Goal: Task Accomplishment & Management: Manage account settings

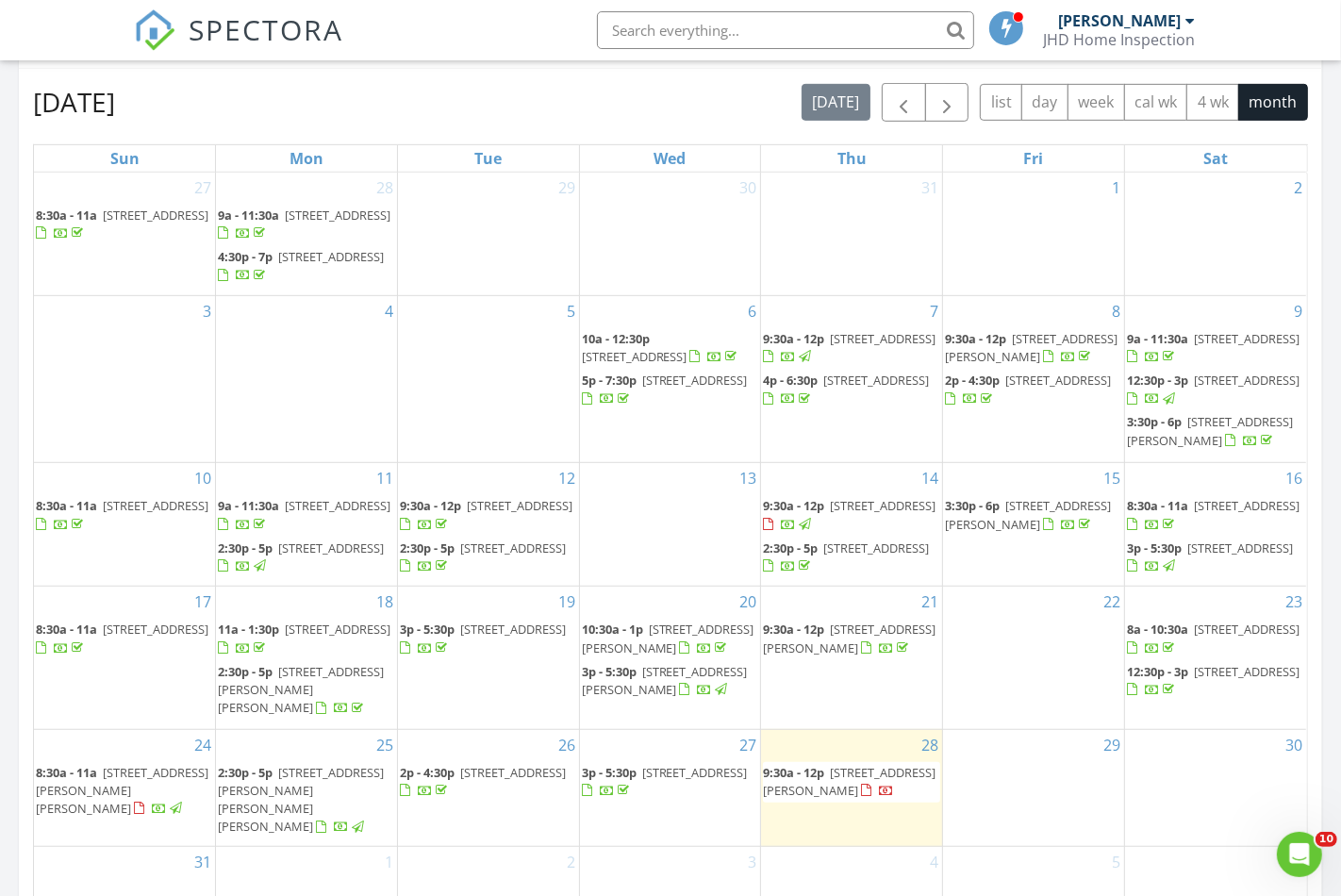
scroll to position [1072, 0]
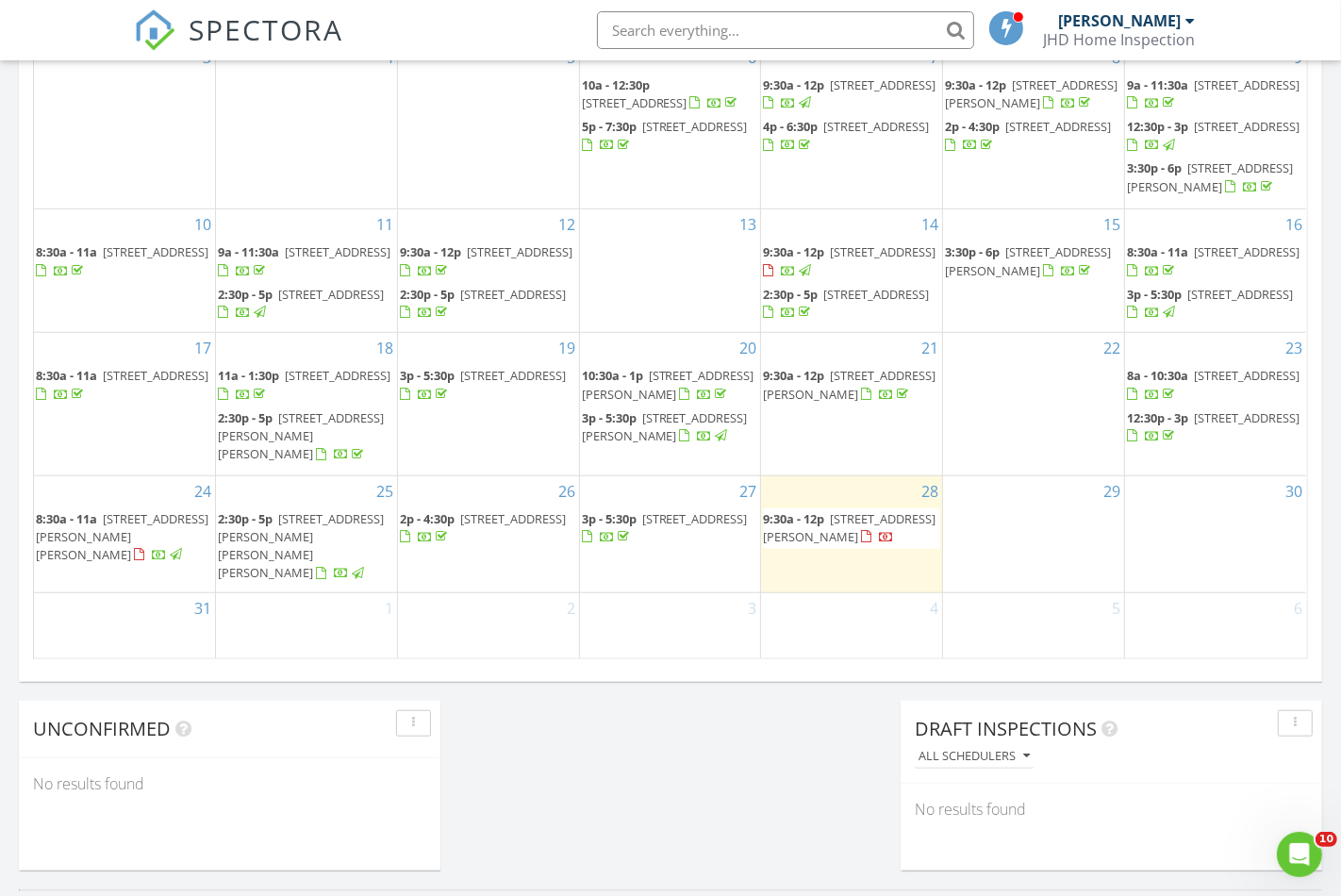
click at [842, 546] on span "[STREET_ADDRESS][PERSON_NAME]" at bounding box center [848, 528] width 172 height 35
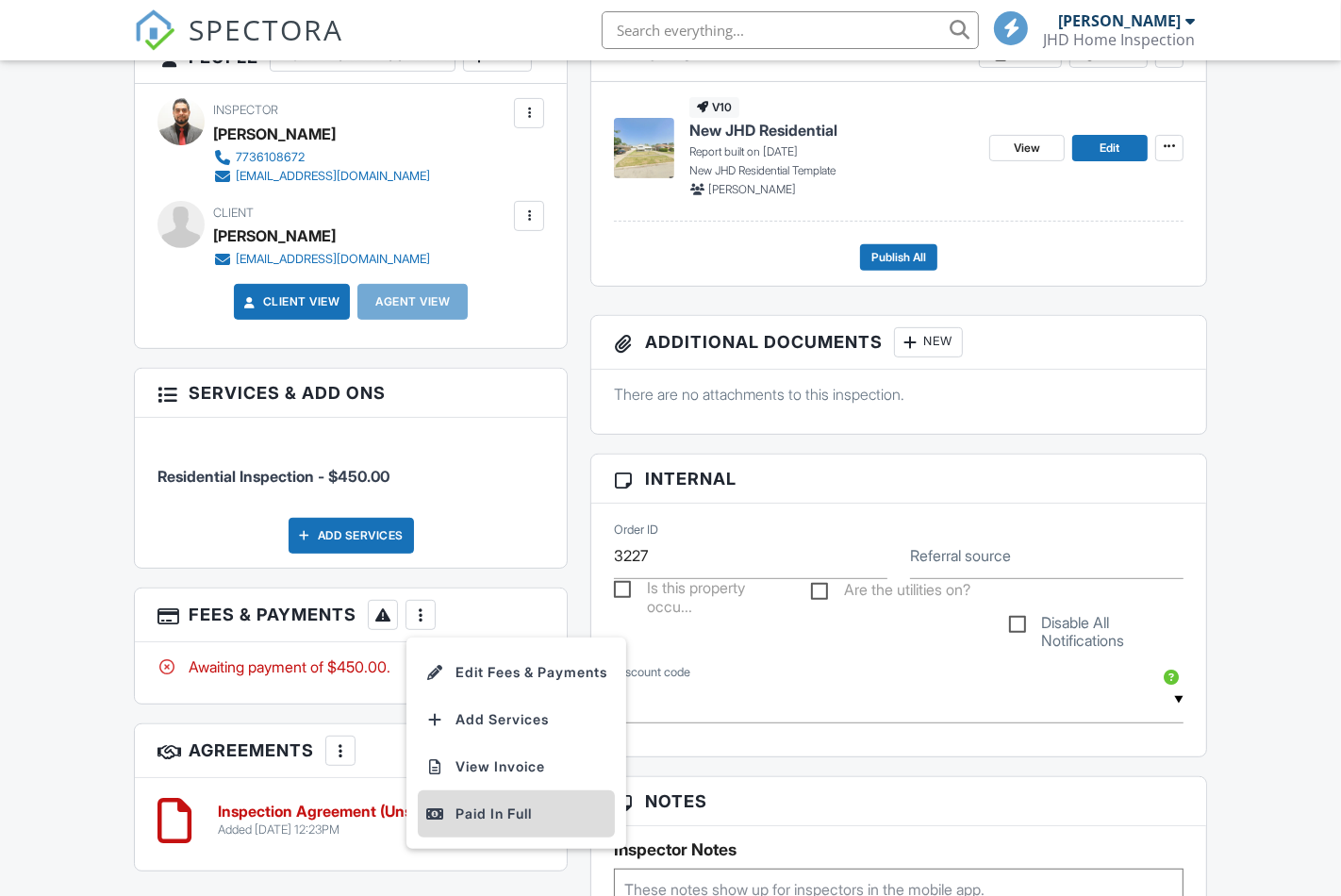
click at [479, 825] on div "Paid In Full" at bounding box center [516, 813] width 182 height 23
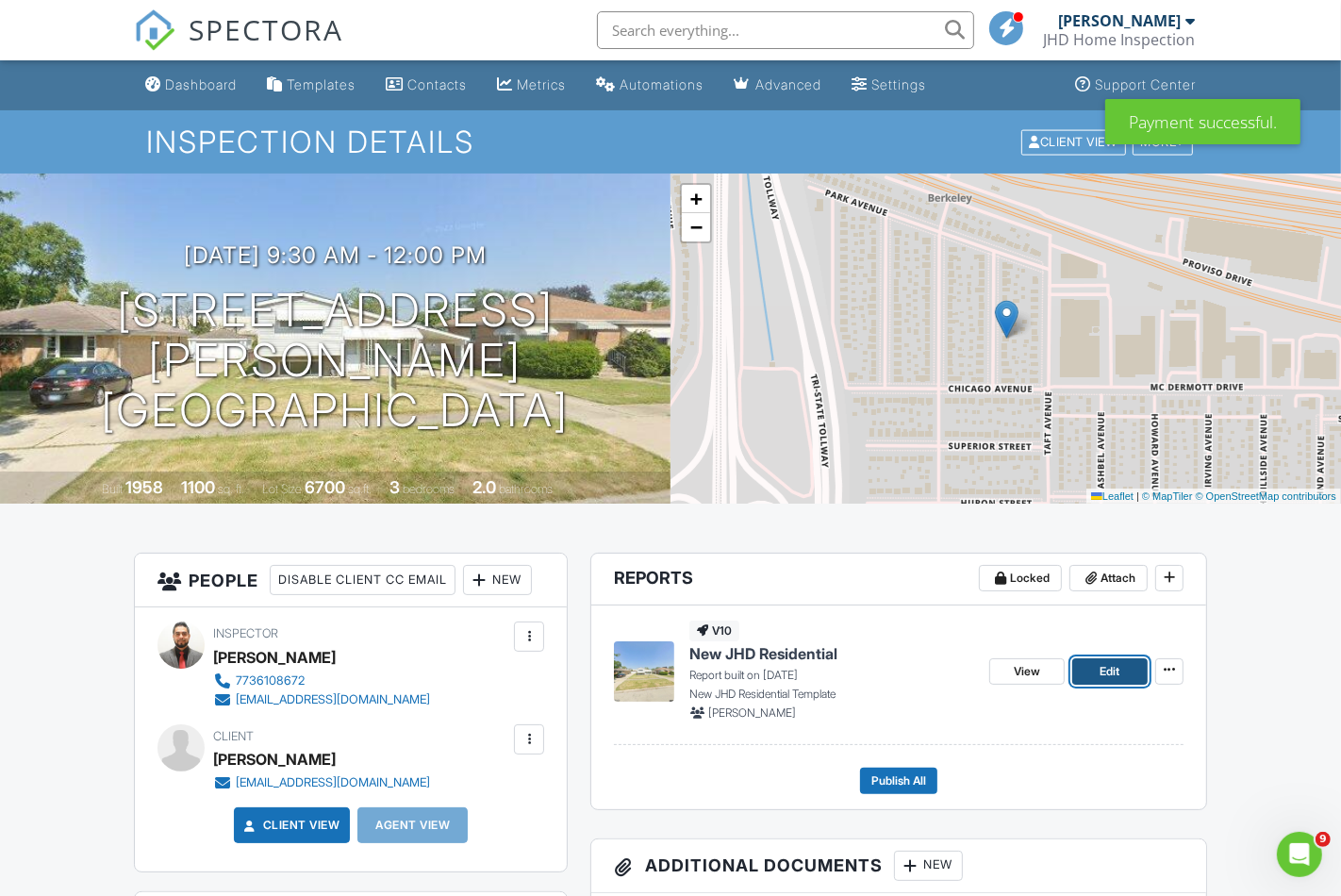
click at [1115, 668] on span "Edit" at bounding box center [1110, 671] width 20 height 19
